Goal: Communication & Community: Participate in discussion

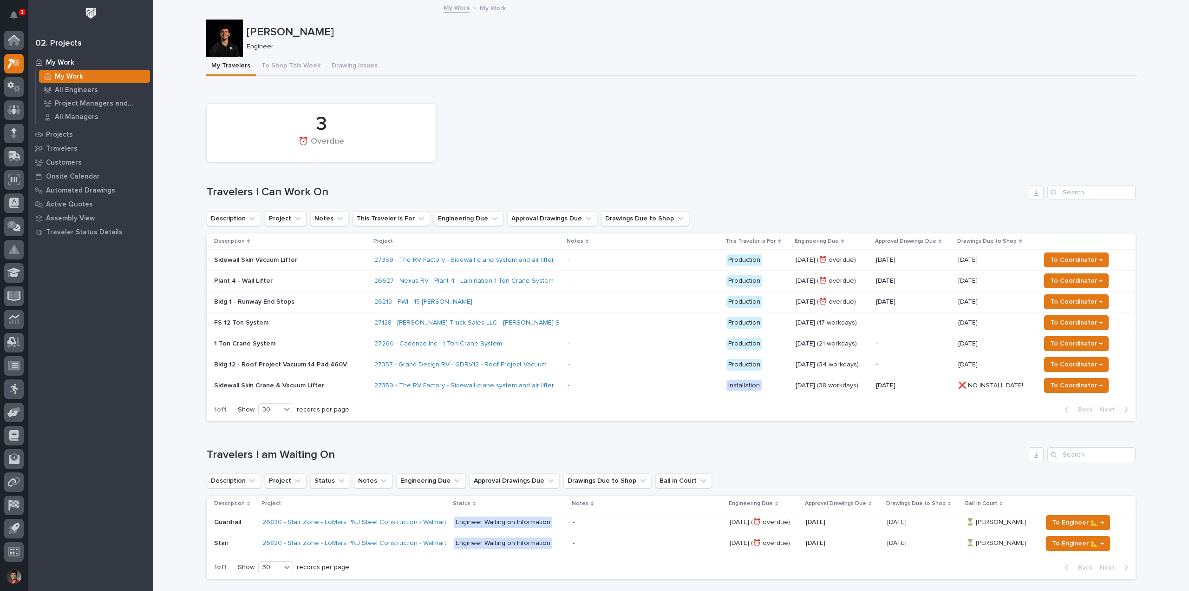
click at [565, 169] on div "3 ⏰ Overdue Travelers I Can Work On Description Project Notes This Traveler is …" at bounding box center [671, 260] width 929 height 322
click at [335, 285] on div "Plant 4 - Wall Lifter" at bounding box center [290, 280] width 153 height 15
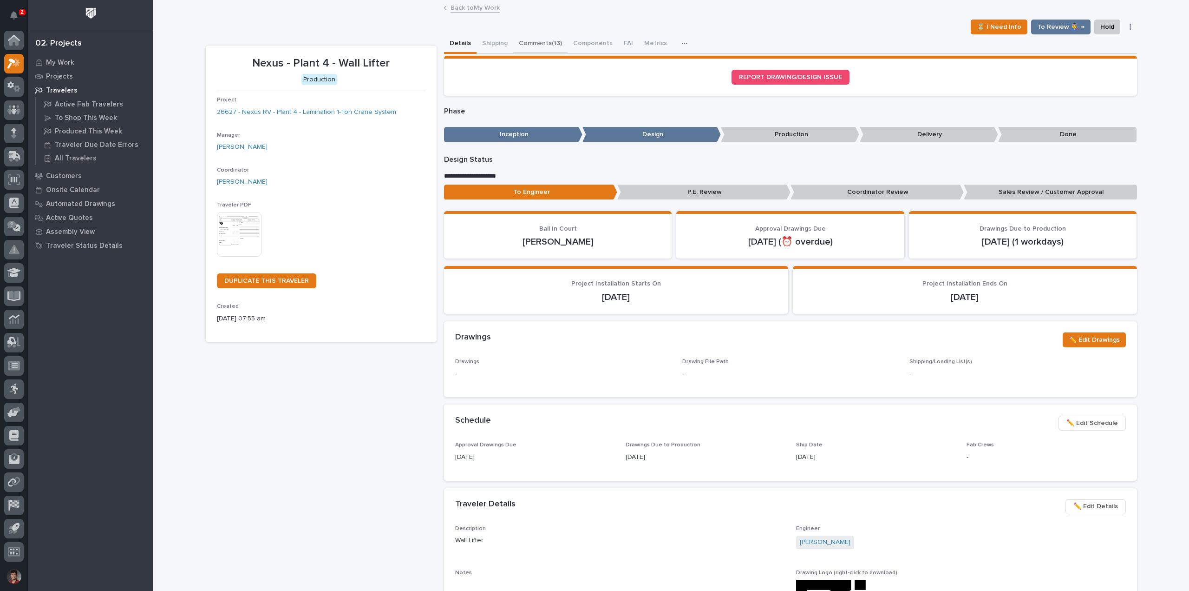
click at [532, 42] on button "Comments (13)" at bounding box center [540, 44] width 54 height 20
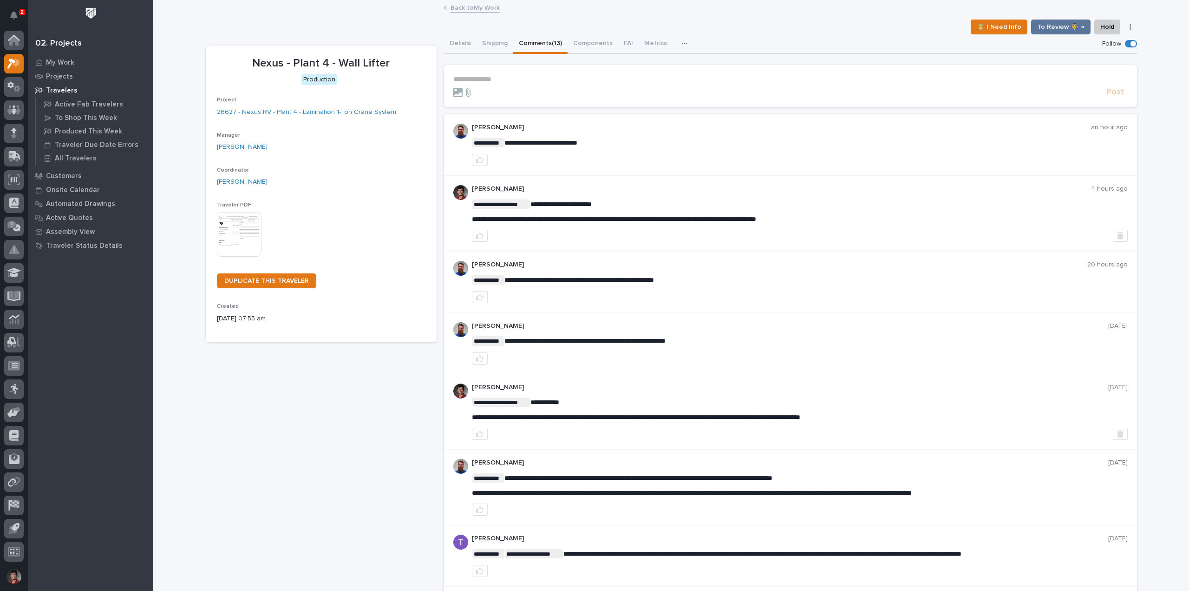
click at [491, 79] on p "**********" at bounding box center [790, 79] width 675 height 8
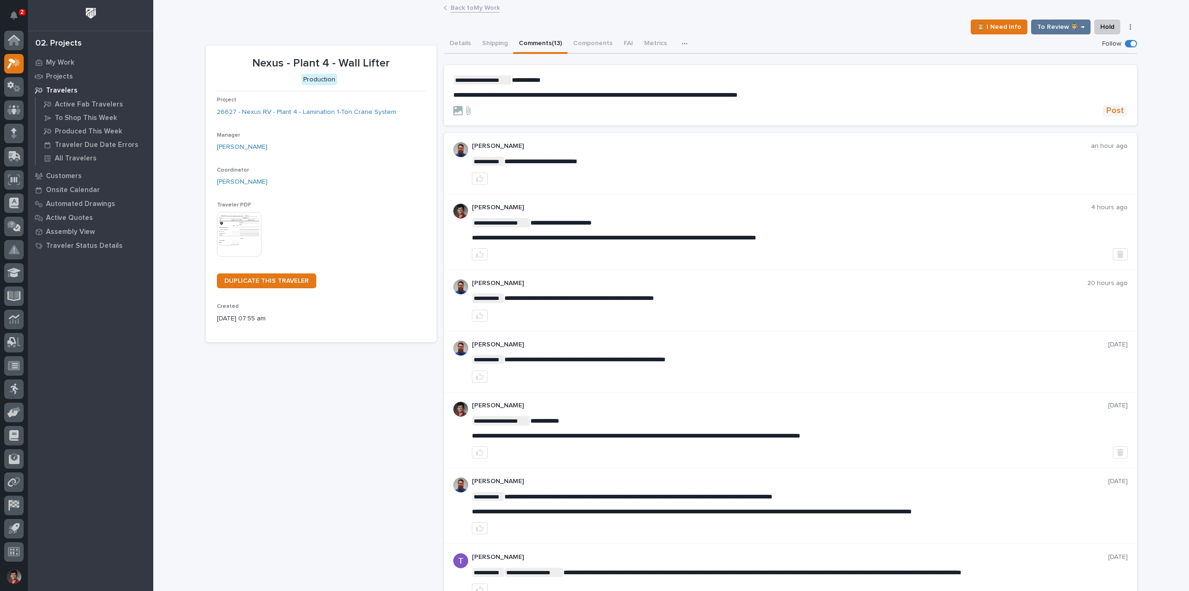
click at [1109, 111] on span "Post" at bounding box center [1116, 110] width 18 height 11
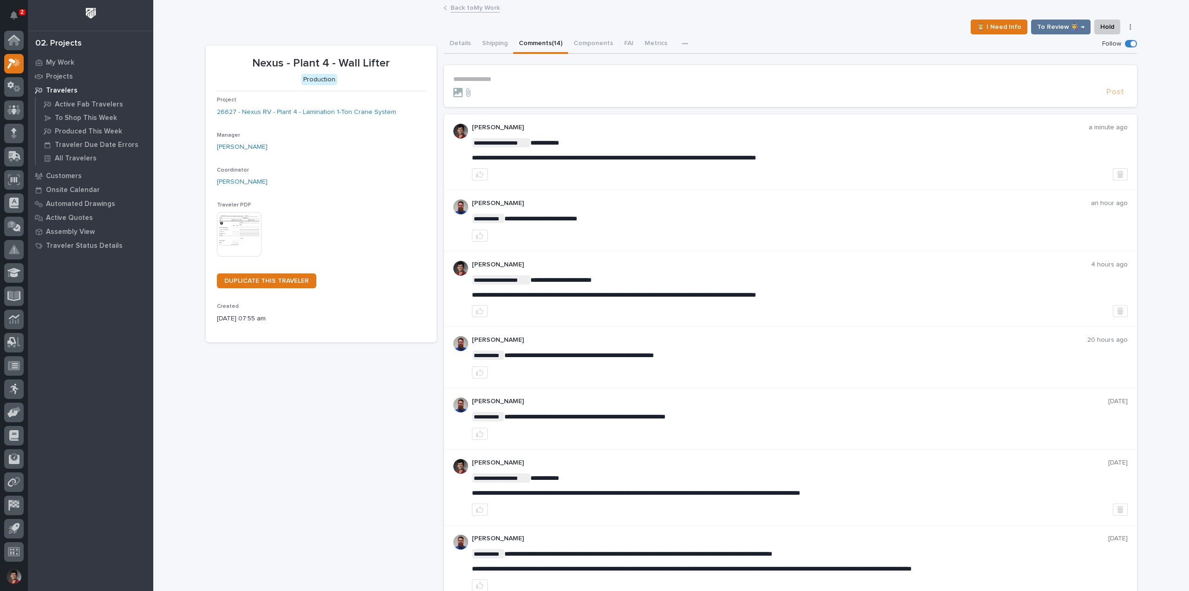
click at [484, 6] on link "Back to My Work" at bounding box center [475, 7] width 49 height 11
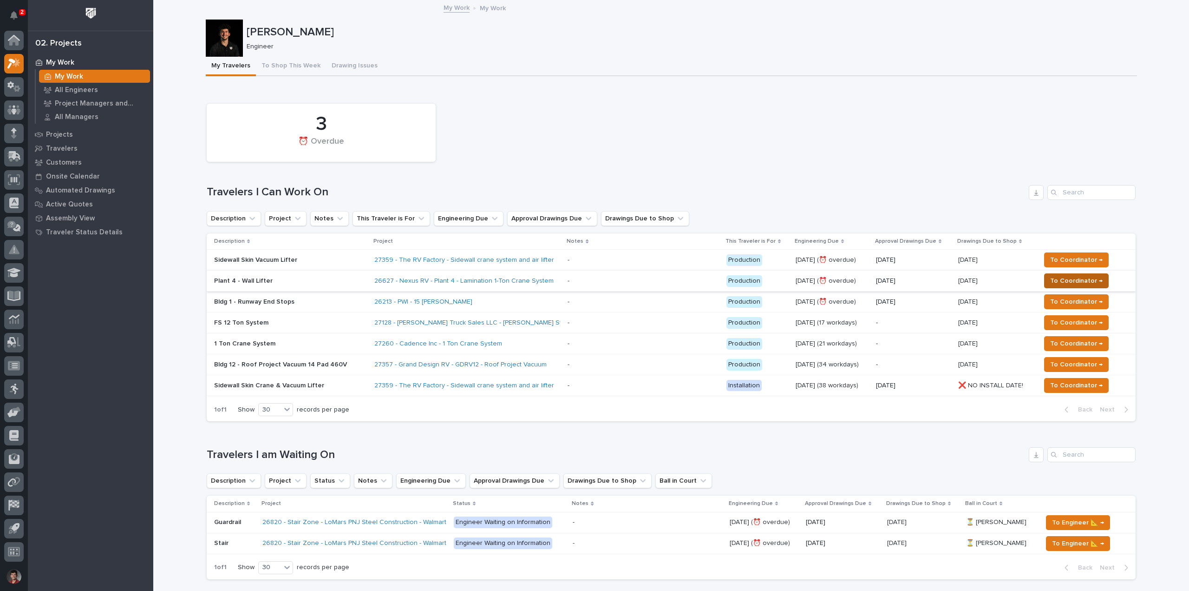
click at [1057, 278] on span "To Coordinator →" at bounding box center [1077, 280] width 53 height 11
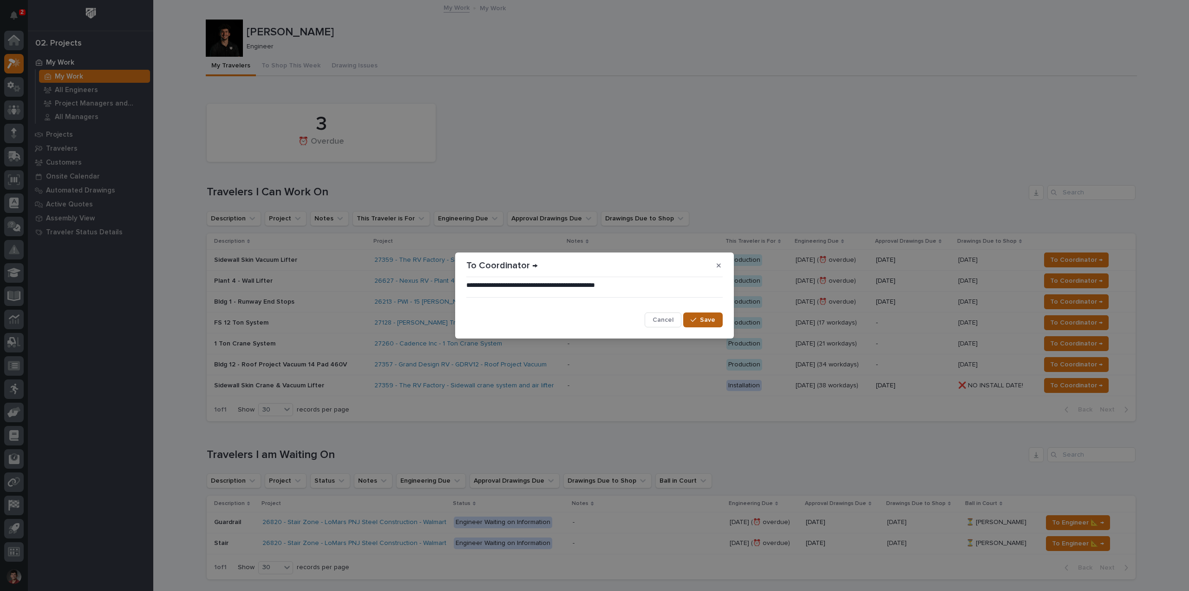
click at [705, 321] on span "Save" at bounding box center [707, 319] width 15 height 8
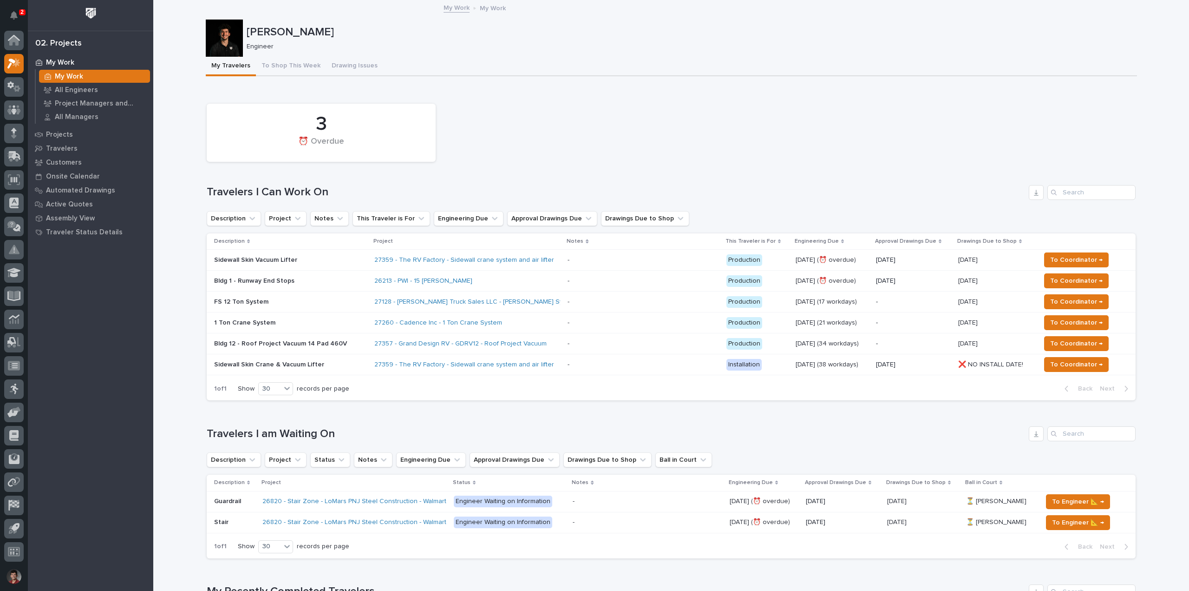
click at [596, 131] on div "3 ⏰ Overdue" at bounding box center [671, 132] width 939 height 67
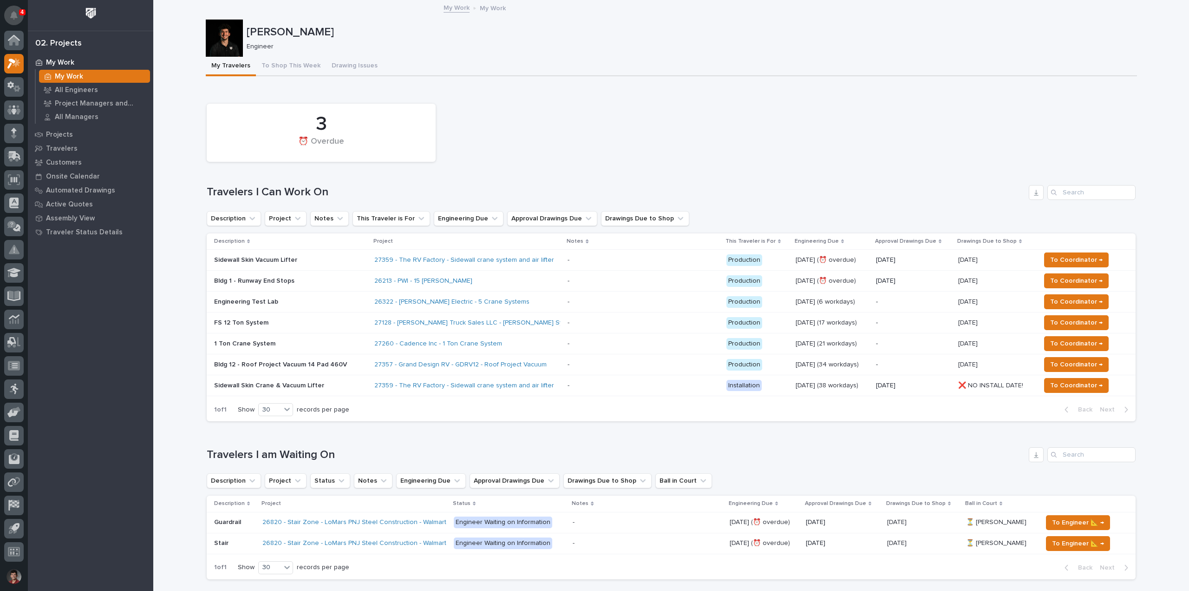
click at [10, 15] on button "Notifications" at bounding box center [14, 16] width 20 height 20
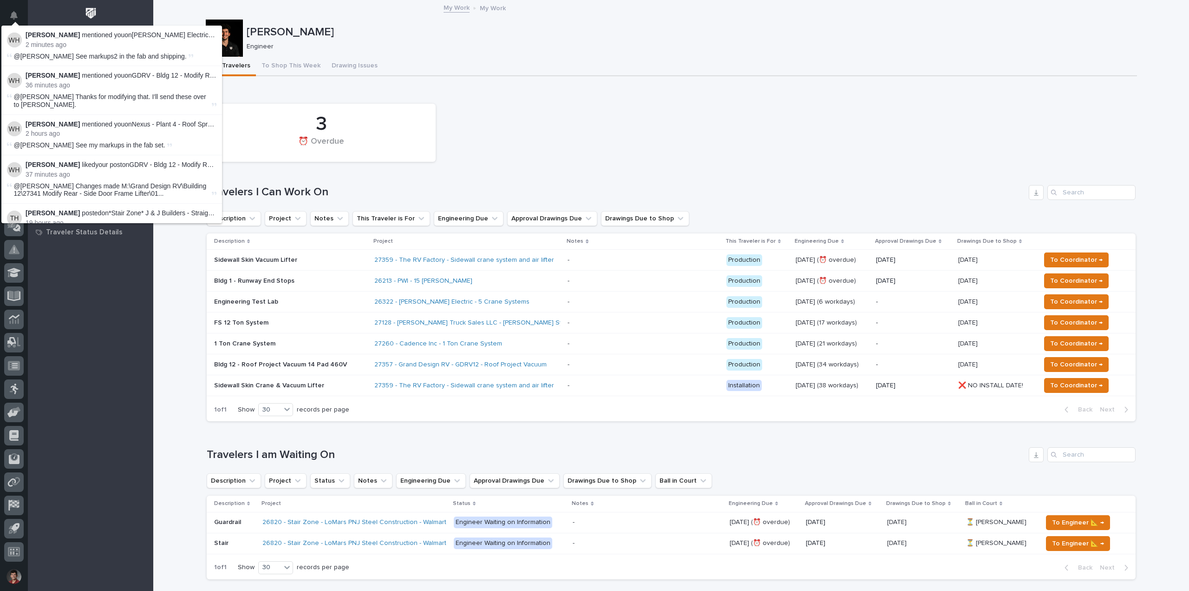
click at [538, 104] on div "3 ⏰ Overdue" at bounding box center [671, 132] width 939 height 67
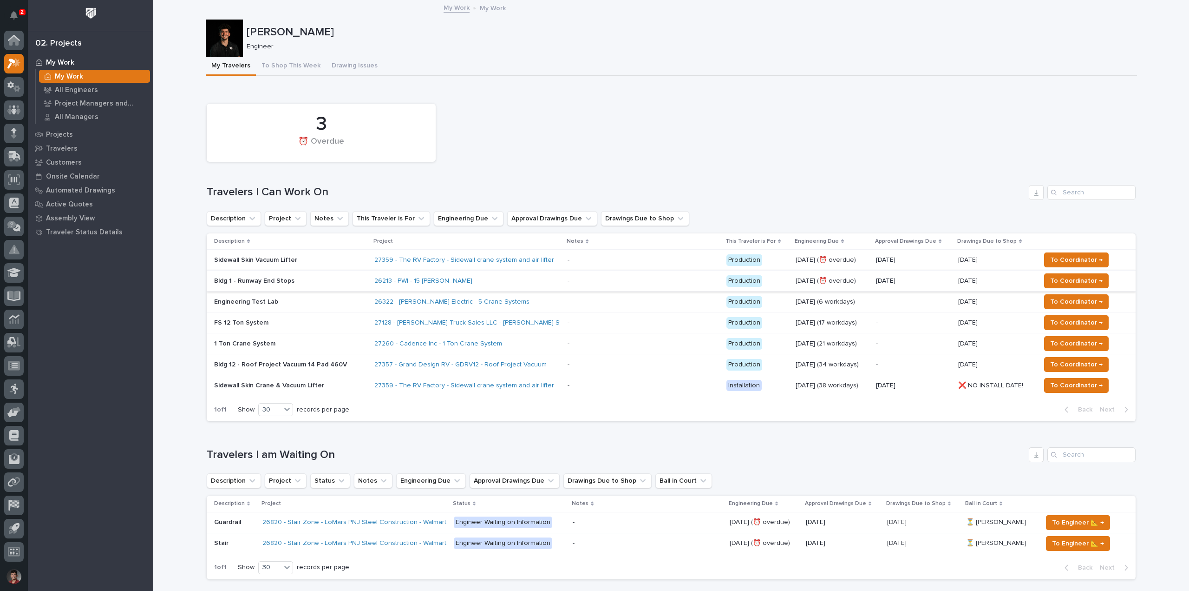
click at [665, 190] on h1 "Travelers I Can Work On" at bounding box center [616, 191] width 819 height 13
click at [349, 304] on p "Engineering Test Lab" at bounding box center [290, 302] width 153 height 8
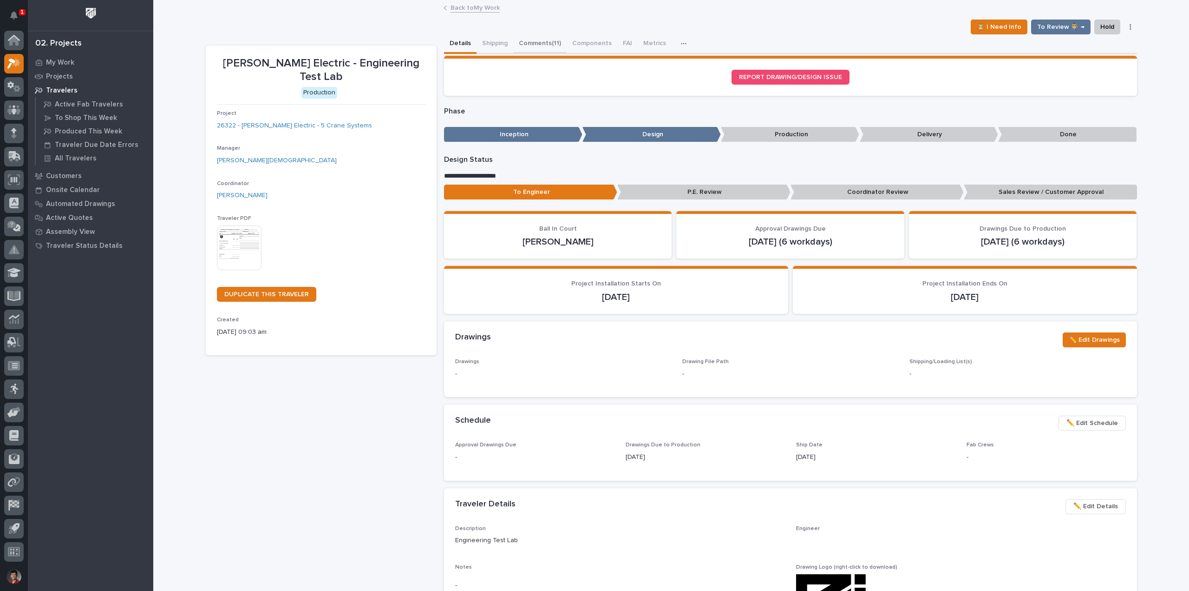
click at [526, 40] on button "Comments (11)" at bounding box center [539, 44] width 53 height 20
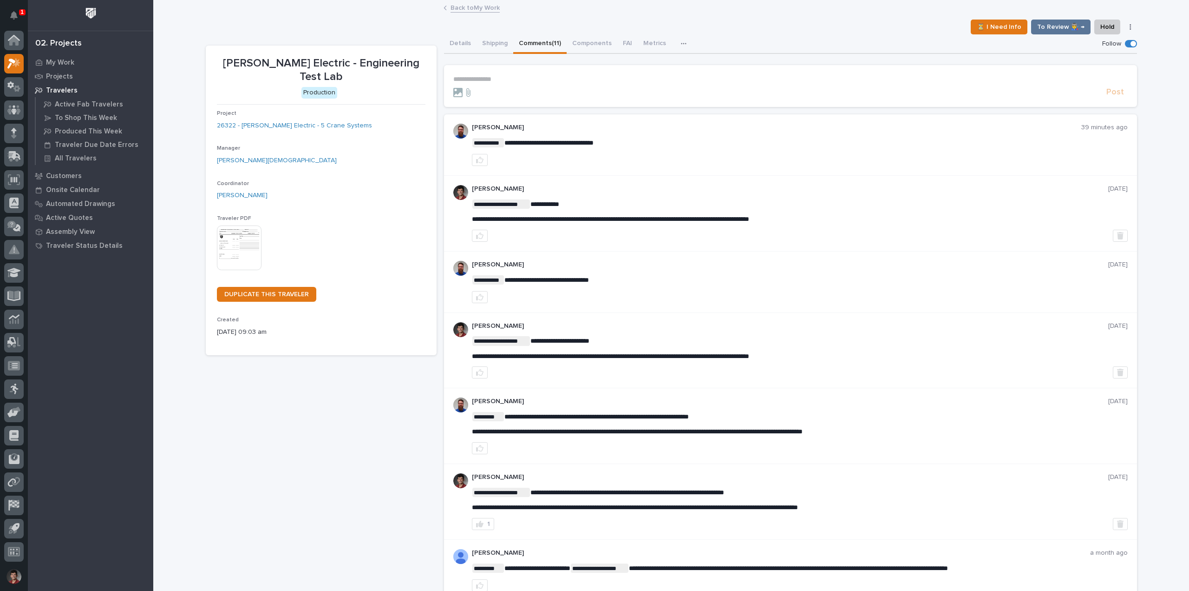
click at [510, 79] on p "**********" at bounding box center [790, 79] width 675 height 8
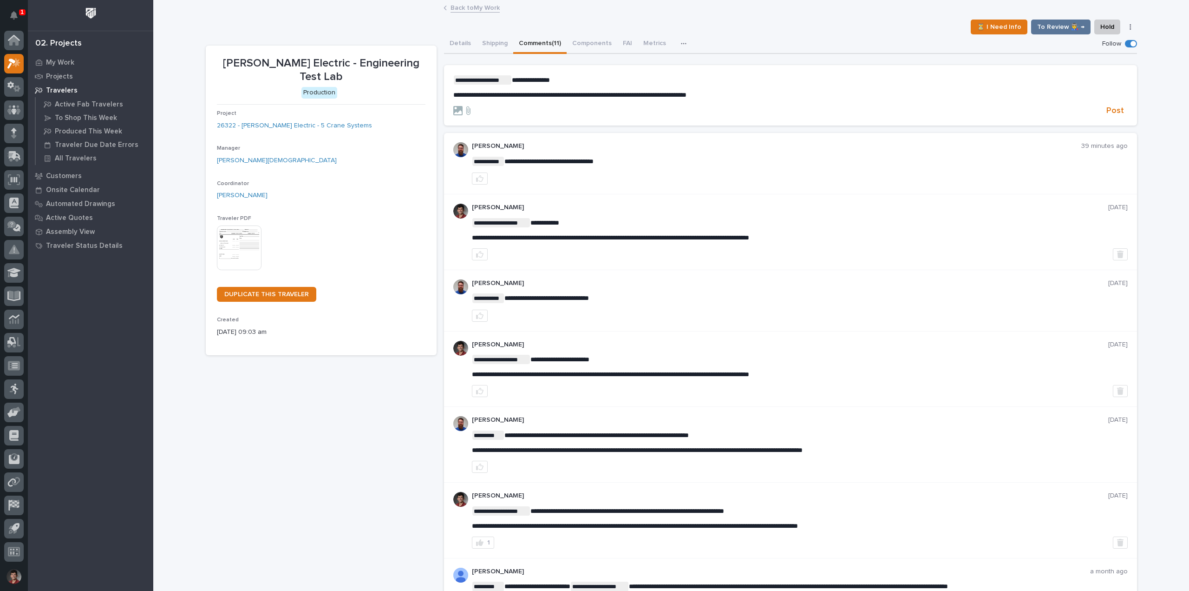
click at [1113, 117] on section "**********" at bounding box center [790, 95] width 693 height 60
click at [1115, 110] on span "Post" at bounding box center [1116, 110] width 18 height 11
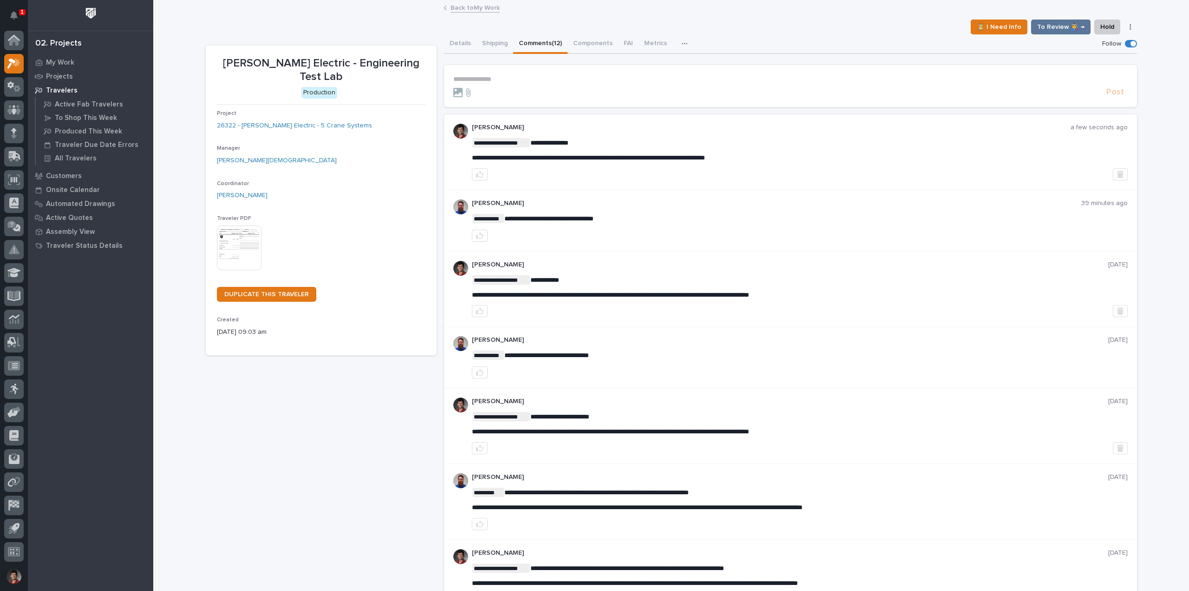
click at [452, 9] on link "Back to My Work" at bounding box center [475, 7] width 49 height 11
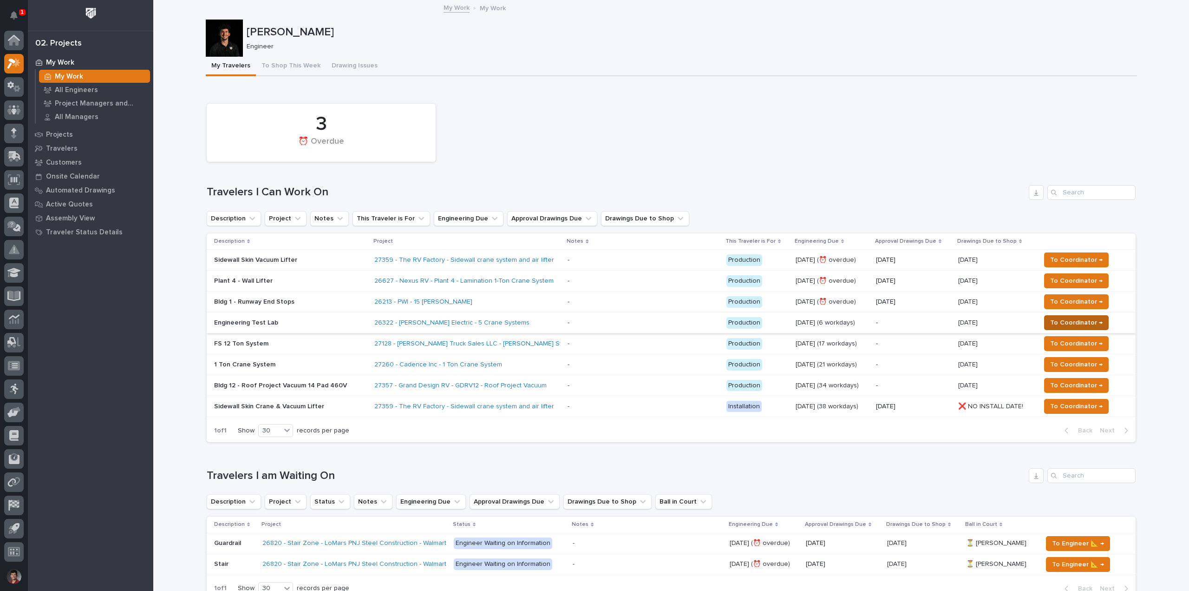
click at [1077, 317] on span "To Coordinator →" at bounding box center [1077, 322] width 53 height 11
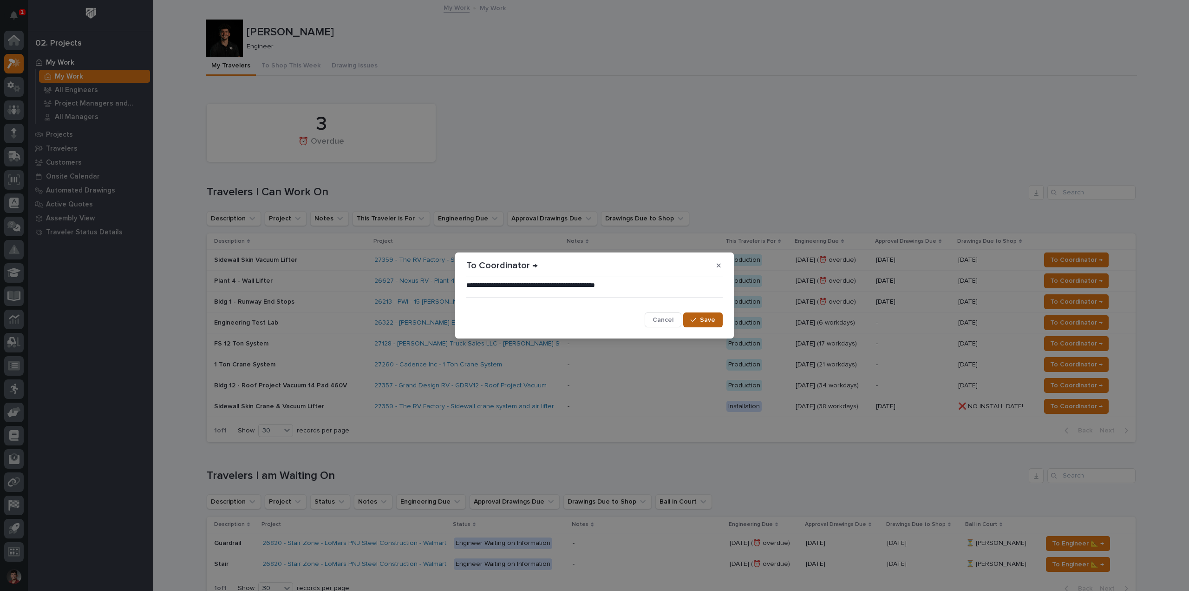
click at [709, 321] on span "Save" at bounding box center [707, 319] width 15 height 8
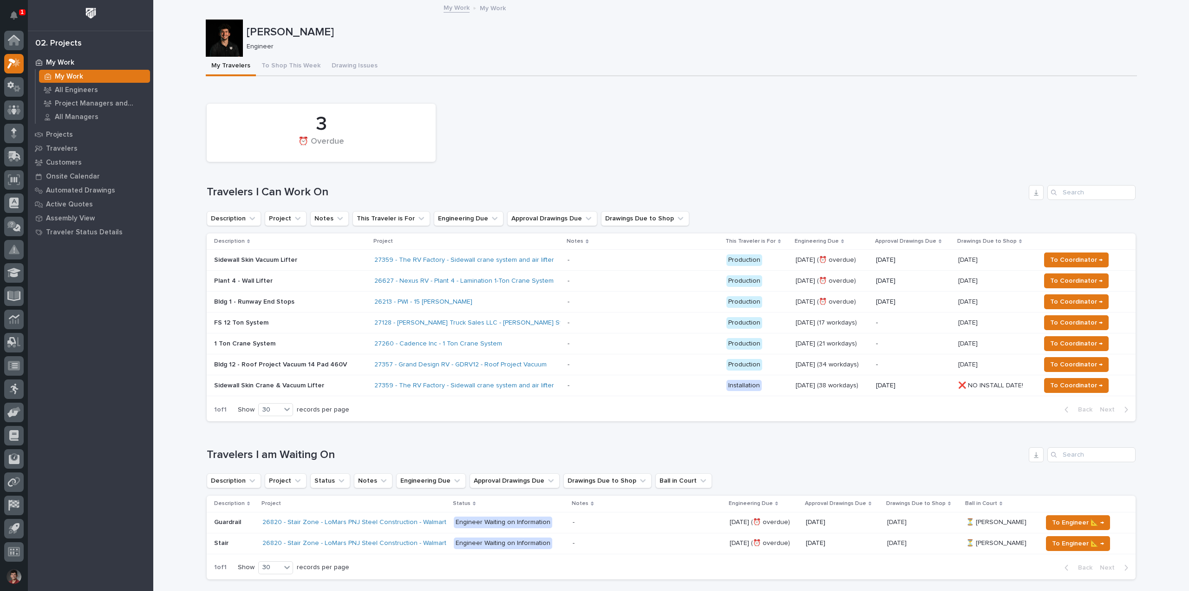
drag, startPoint x: 528, startPoint y: 105, endPoint x: 517, endPoint y: 107, distance: 11.8
click at [528, 106] on div "3 ⏰ Overdue" at bounding box center [671, 132] width 939 height 67
click at [16, 18] on icon "Notifications" at bounding box center [13, 15] width 7 height 8
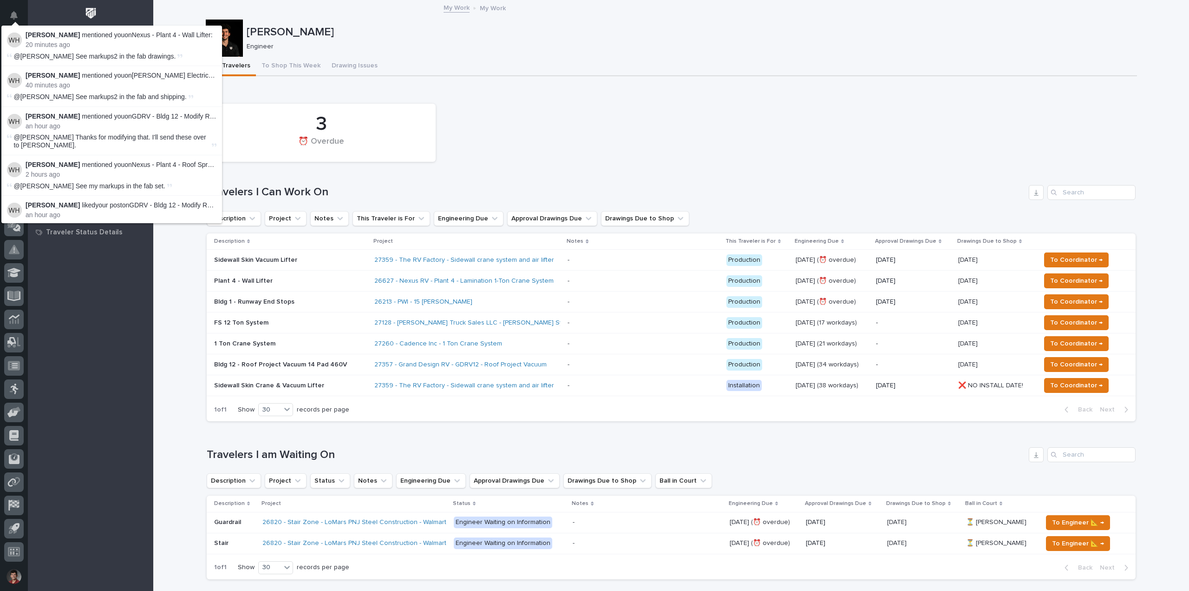
click at [645, 107] on div "3 ⏰ Overdue" at bounding box center [671, 132] width 939 height 67
